Goal: Navigation & Orientation: Find specific page/section

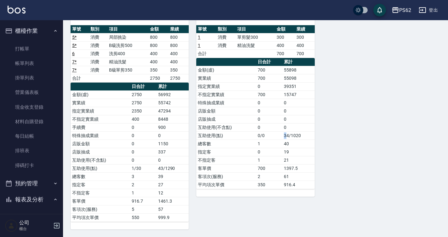
scroll to position [126, 0]
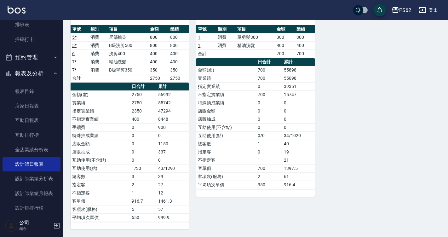
click at [42, 37] on link "掃碼打卡" at bounding box center [32, 39] width 58 height 14
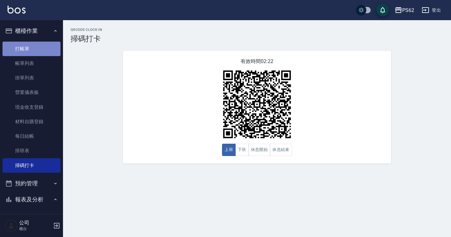
click at [33, 44] on link "打帳單" at bounding box center [32, 49] width 58 height 14
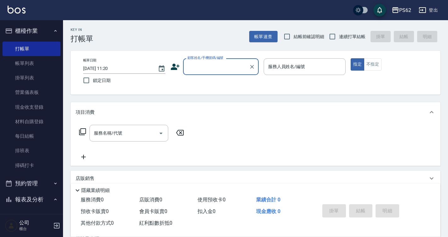
click at [27, 199] on button "報表及分析" at bounding box center [32, 199] width 58 height 16
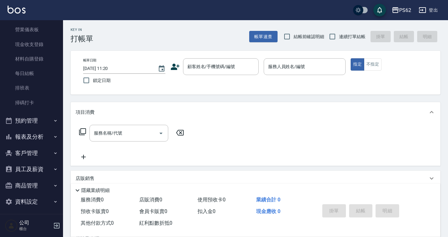
scroll to position [63, 0]
click at [39, 136] on button "報表及分析" at bounding box center [32, 136] width 58 height 16
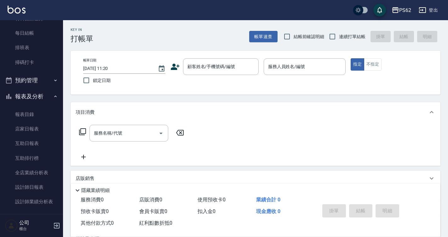
scroll to position [126, 0]
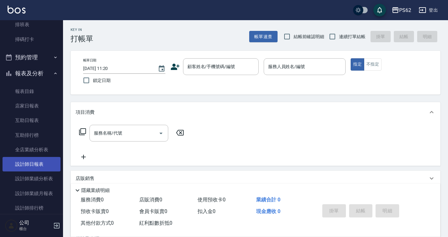
click at [27, 168] on link "設計師日報表" at bounding box center [32, 164] width 58 height 14
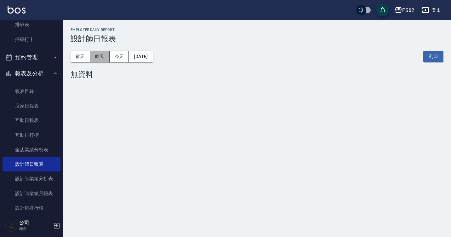
click at [105, 58] on button "昨天" at bounding box center [100, 57] width 20 height 12
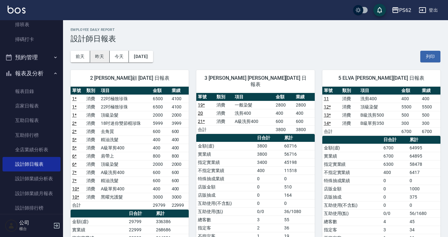
click at [91, 58] on button "昨天" at bounding box center [100, 57] width 20 height 12
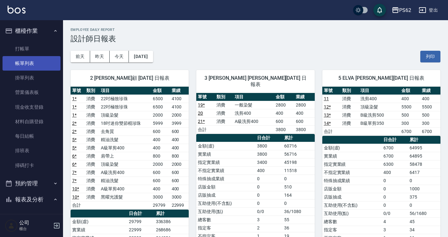
click at [33, 66] on link "帳單列表" at bounding box center [32, 63] width 58 height 14
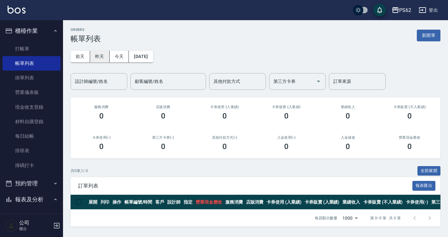
click at [99, 56] on button "昨天" at bounding box center [100, 57] width 20 height 12
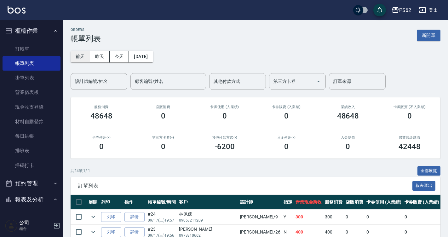
click at [83, 58] on button "前天" at bounding box center [81, 57] width 20 height 12
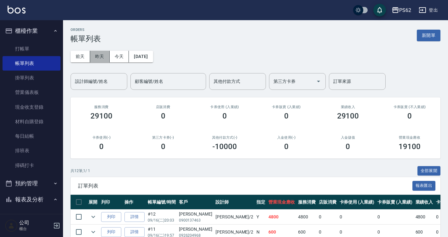
click at [100, 55] on button "昨天" at bounding box center [100, 57] width 20 height 12
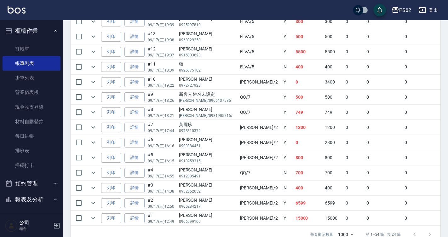
scroll to position [365, 0]
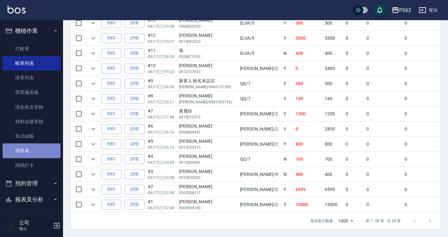
click at [35, 147] on link "排班表" at bounding box center [32, 150] width 58 height 14
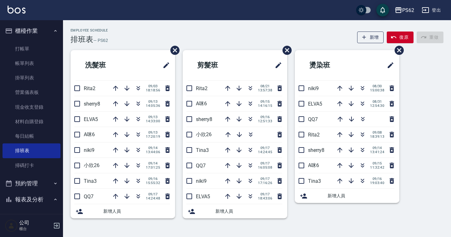
click at [144, 22] on div "Employee Schedule 排班表 — PS62 新增 復原 重做 洗髮班 Rita2 [DATE] 18:18:56 sherry8 [DATE] …" at bounding box center [257, 124] width 388 height 208
click at [250, 104] on icon "button" at bounding box center [251, 104] width 8 height 8
click at [252, 130] on button "button" at bounding box center [250, 134] width 15 height 15
click at [240, 103] on icon "button" at bounding box center [239, 104] width 8 height 8
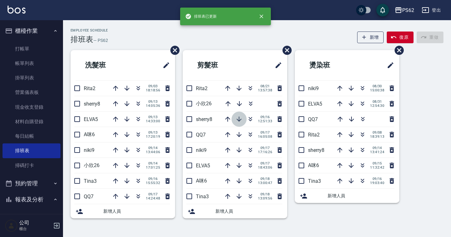
click at [240, 119] on icon "button" at bounding box center [239, 119] width 8 height 8
